Goal: Obtain resource: Download file/media

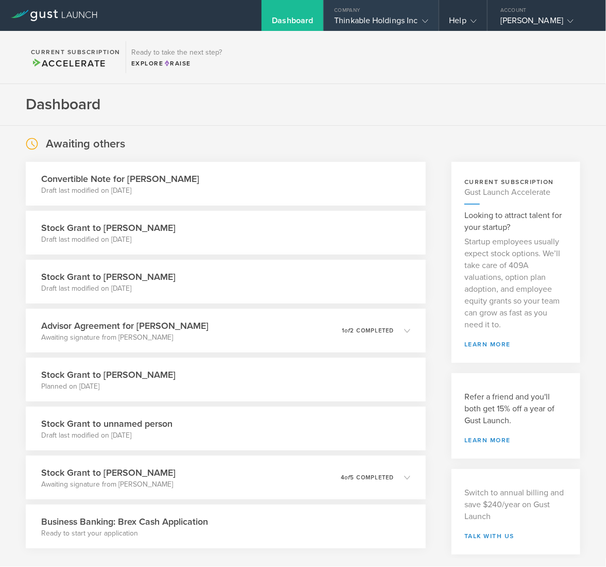
click at [386, 22] on div "Thinkable Holdings Inc" at bounding box center [381, 22] width 94 height 15
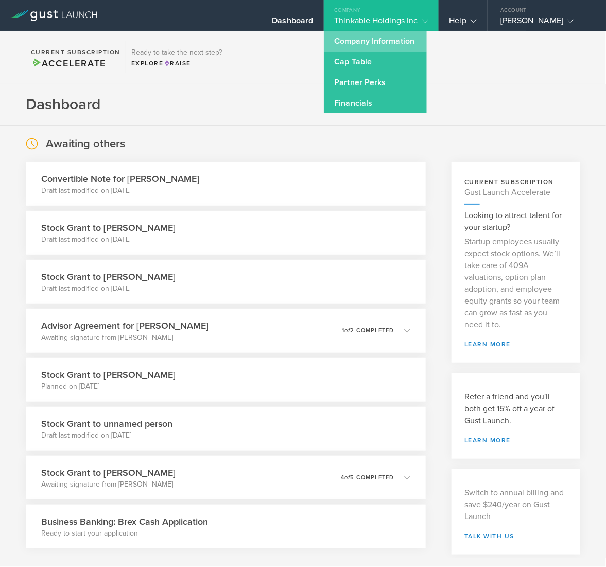
click at [386, 40] on link "Company Information" at bounding box center [375, 41] width 103 height 21
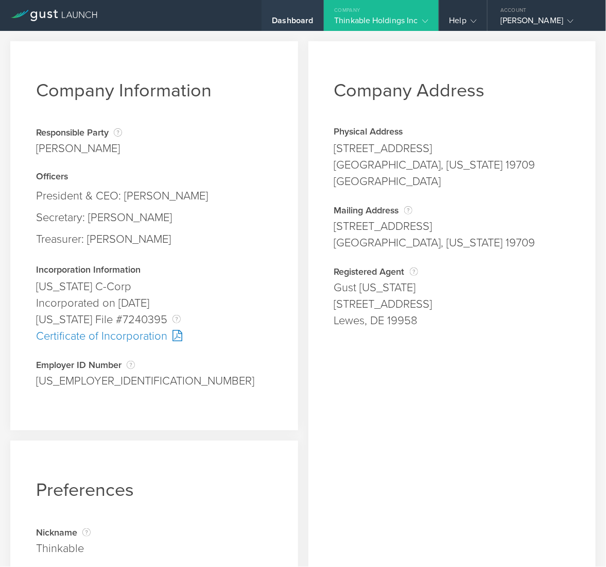
click at [290, 20] on div "Dashboard" at bounding box center [292, 22] width 41 height 15
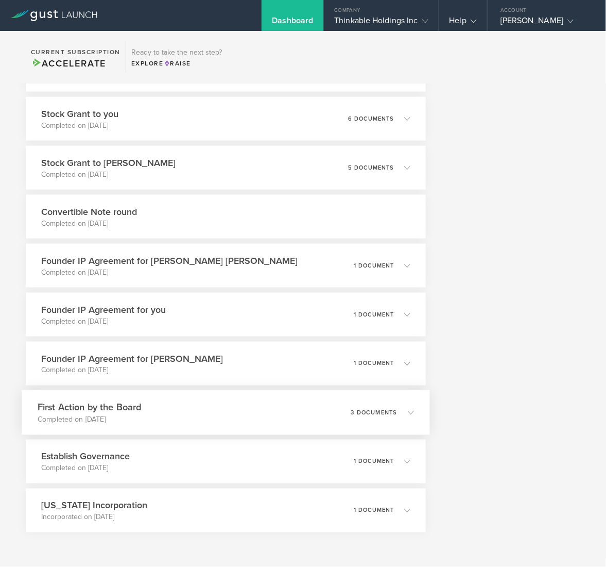
scroll to position [2816, 0]
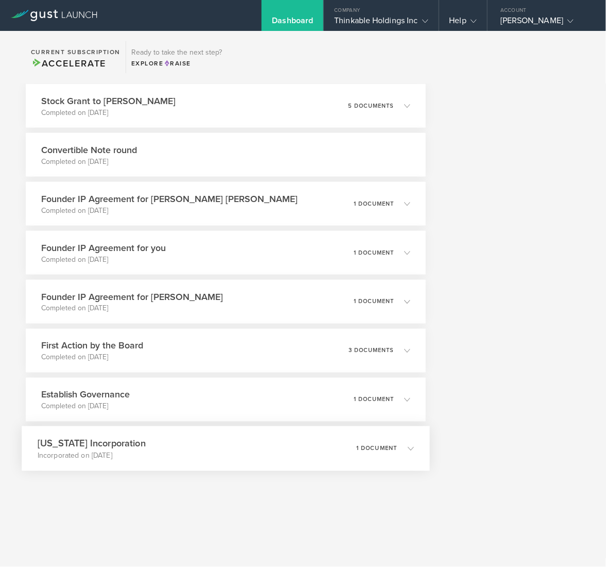
click at [145, 453] on div "[US_STATE] Incorporation Incorporated on [DATE] 1 document" at bounding box center [226, 448] width 409 height 45
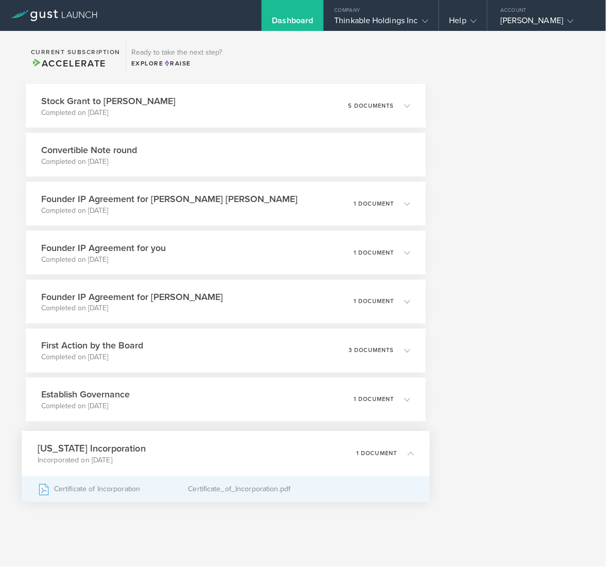
click at [115, 493] on div "Certificate of Incorporation" at bounding box center [113, 489] width 151 height 26
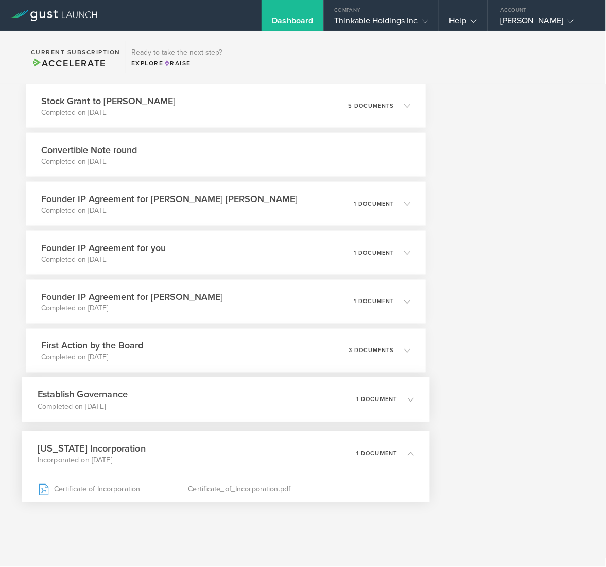
click at [145, 405] on div "Establish Governance Completed on [DATE] 1 document" at bounding box center [226, 399] width 409 height 45
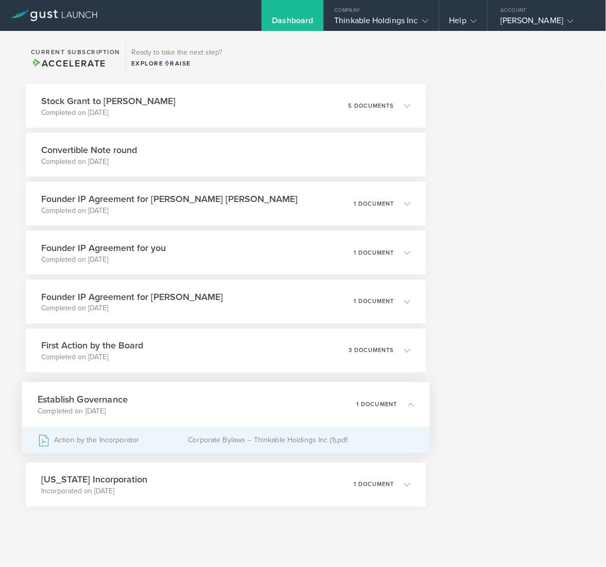
click at [117, 444] on div "Action by the Incorporator" at bounding box center [113, 440] width 151 height 26
